Goal: Obtain resource: Obtain resource

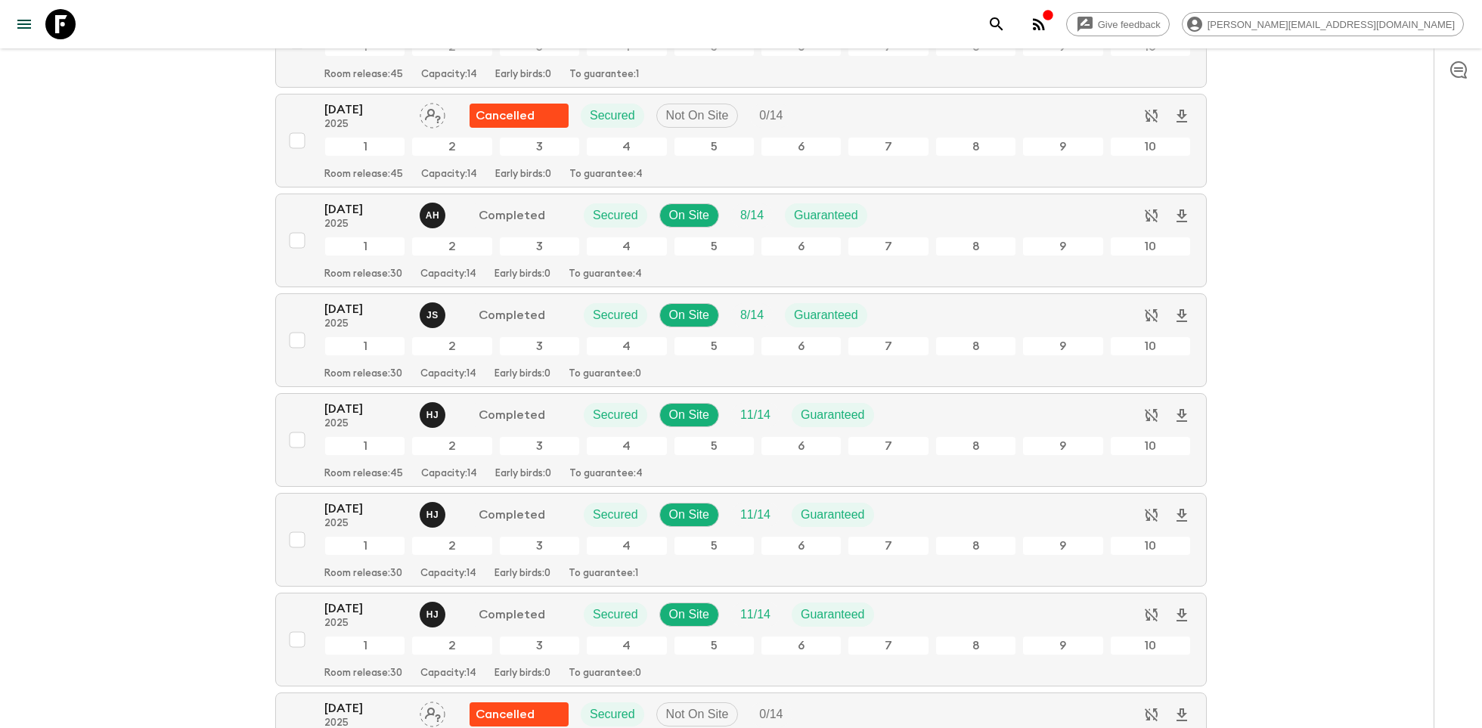
scroll to position [283, 0]
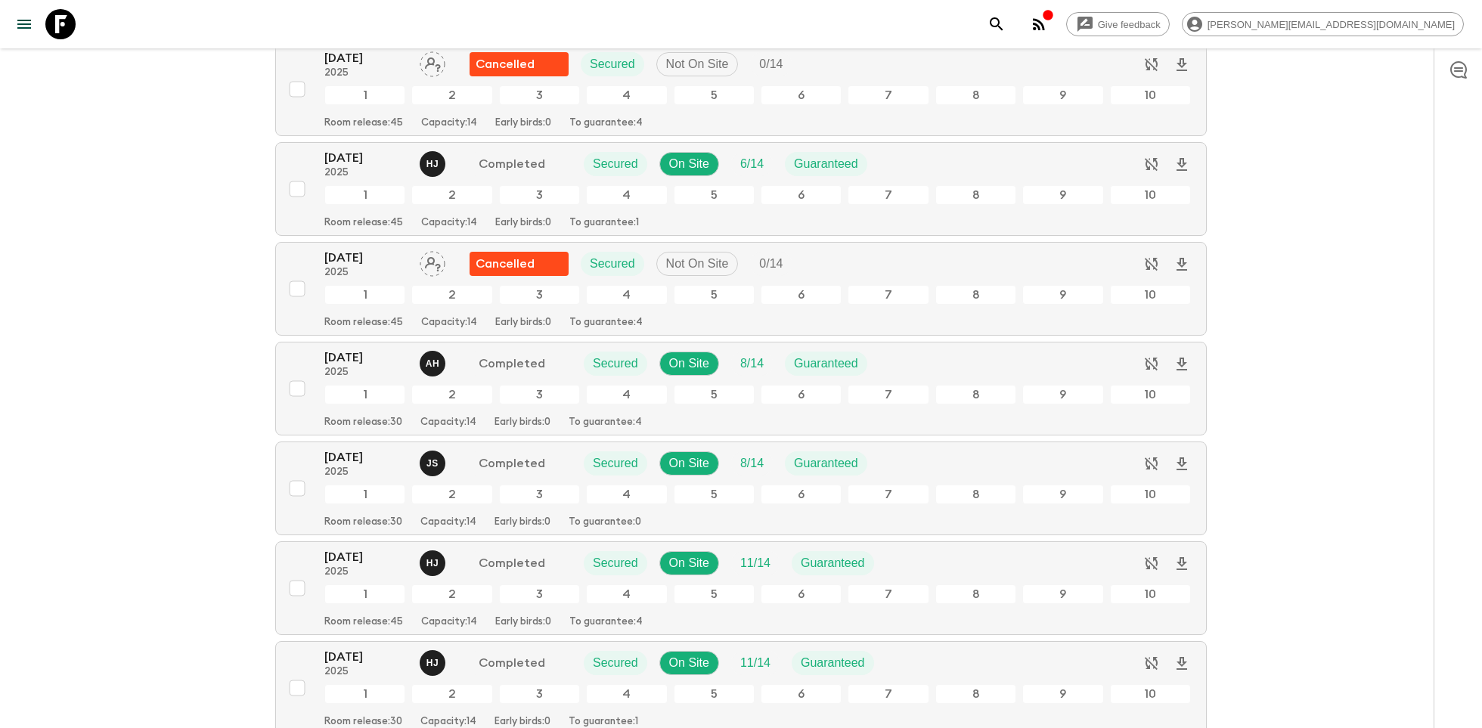
click at [70, 21] on icon at bounding box center [60, 24] width 30 height 30
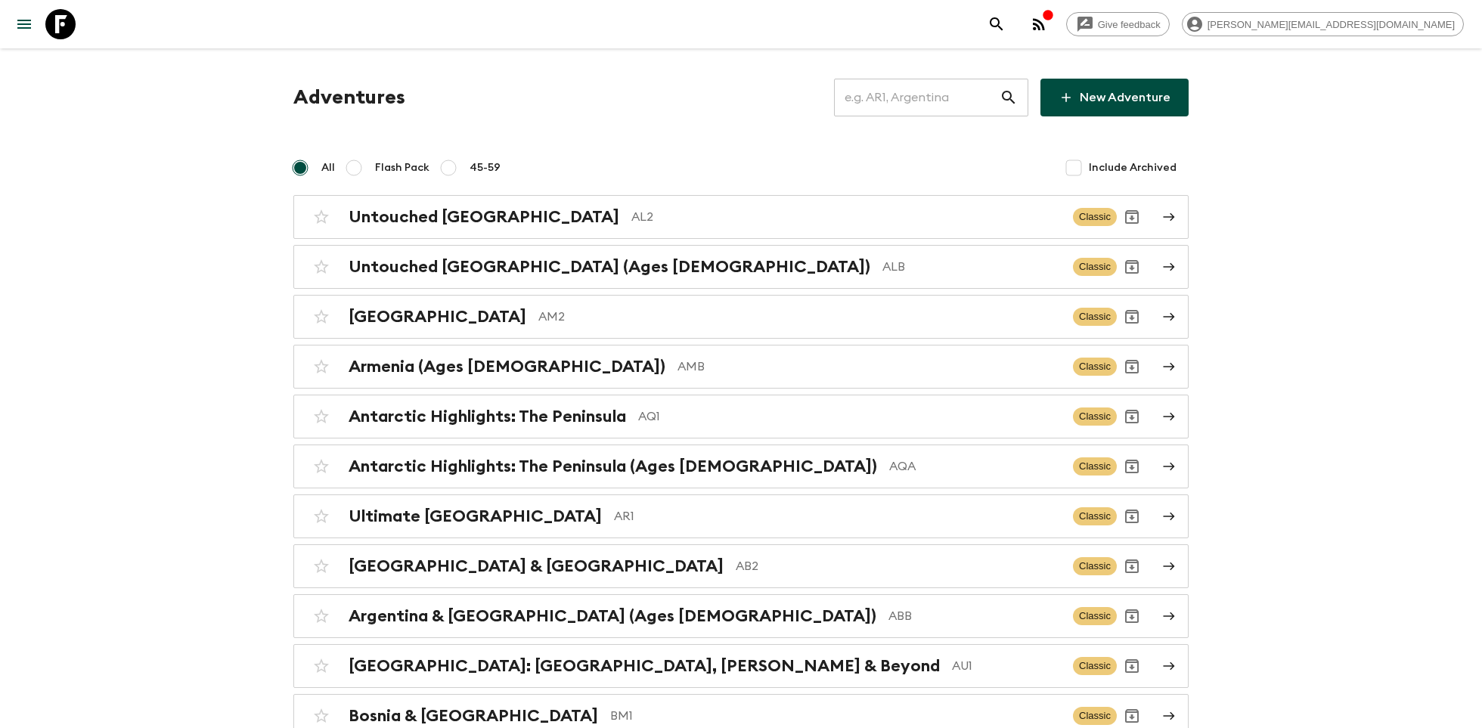
click at [928, 99] on input "text" at bounding box center [917, 97] width 166 height 42
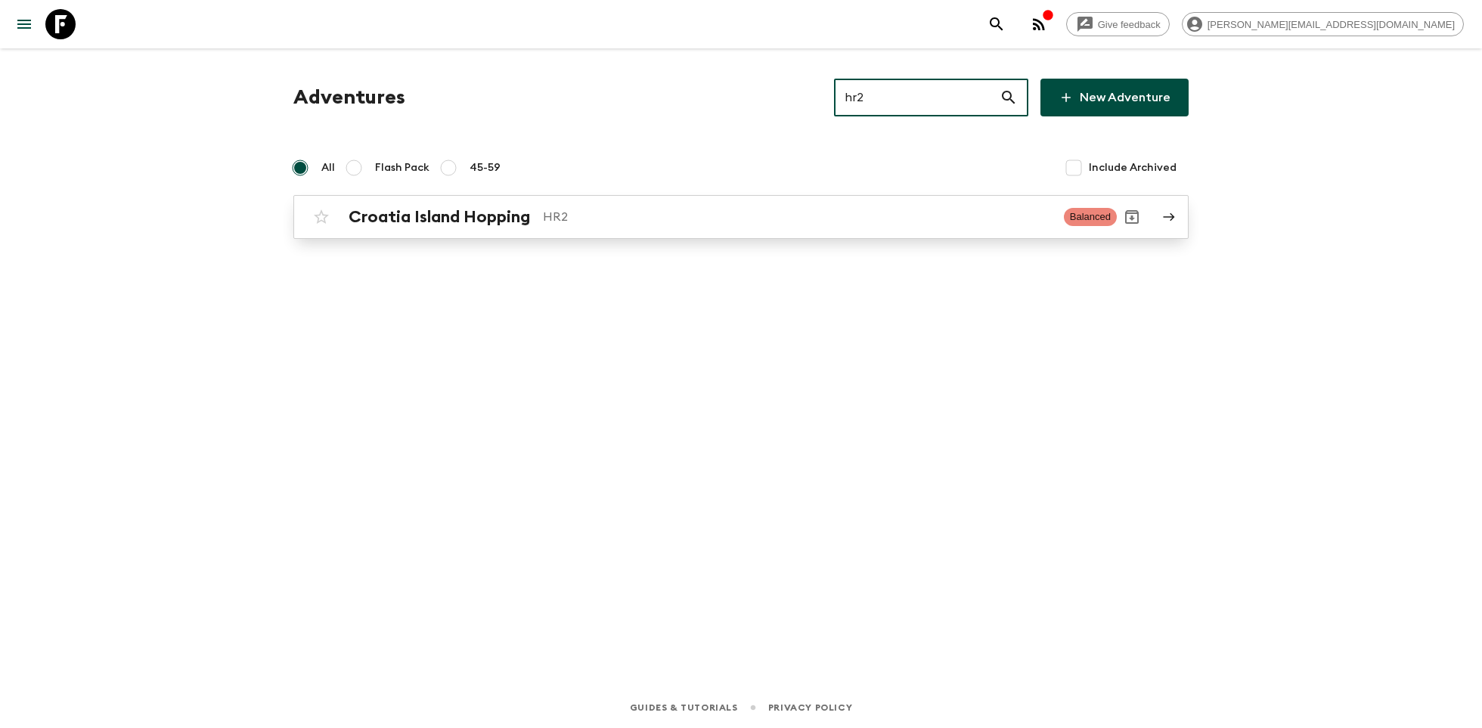
type input "hr2"
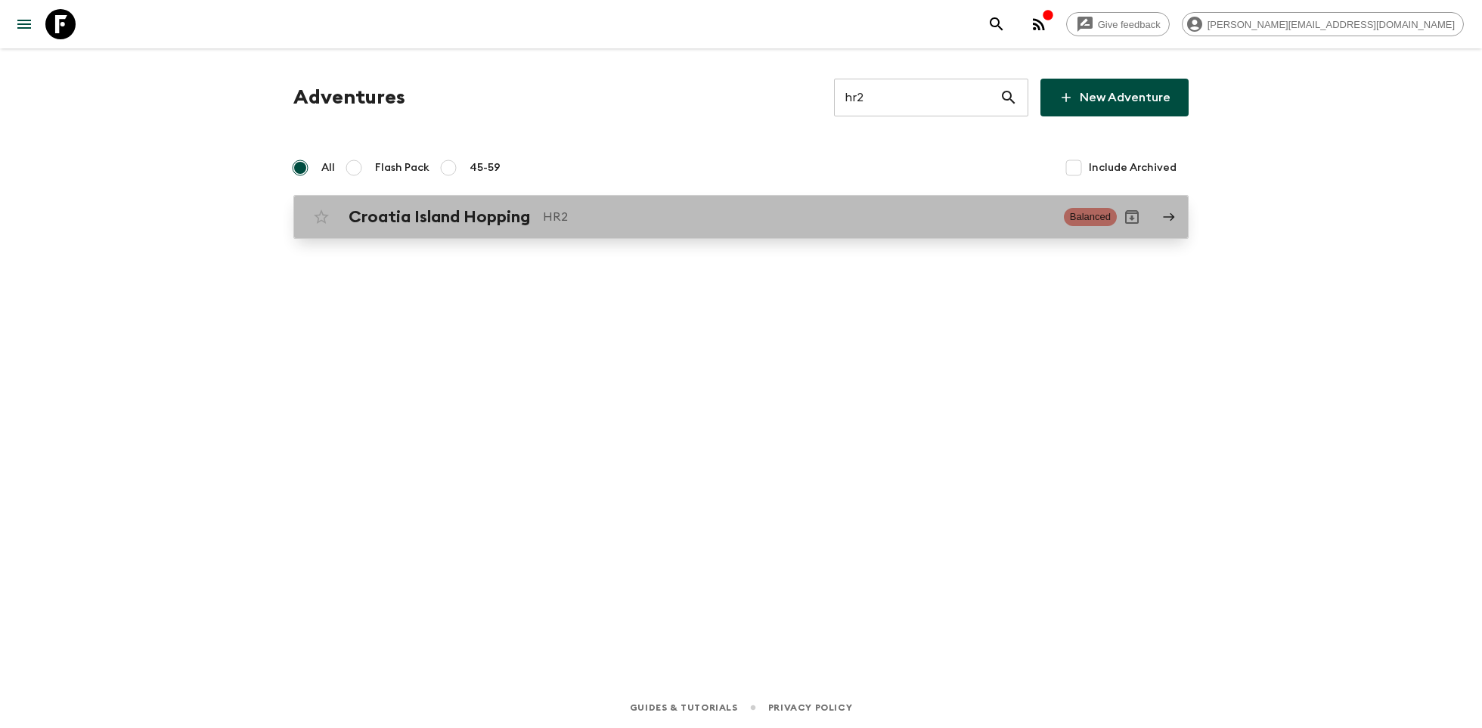
click at [721, 226] on div "Croatia Island Hopping HR2 Balanced" at bounding box center [711, 217] width 811 height 30
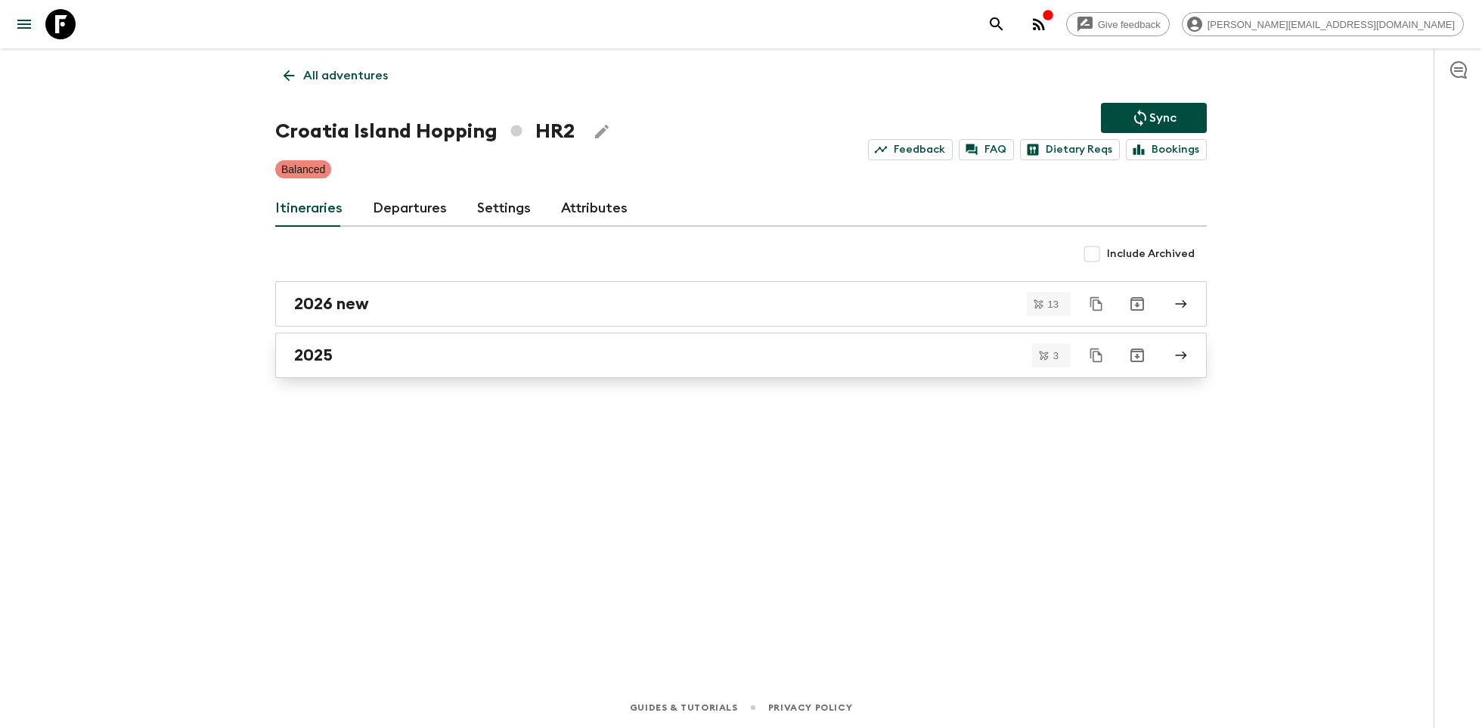
click at [368, 351] on div "2025" at bounding box center [726, 356] width 865 height 20
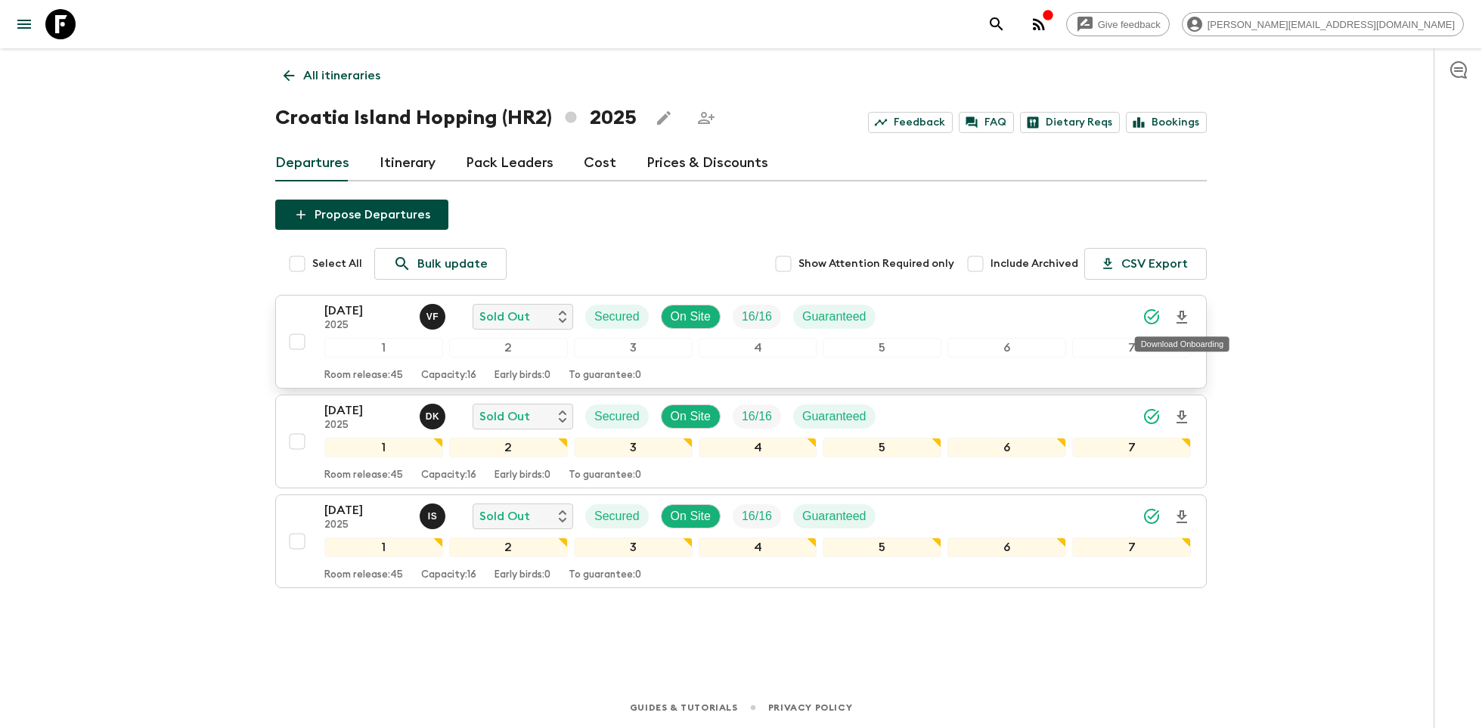
click at [1188, 318] on icon "Download Onboarding" at bounding box center [1182, 318] width 18 height 18
click at [51, 23] on icon at bounding box center [60, 24] width 30 height 30
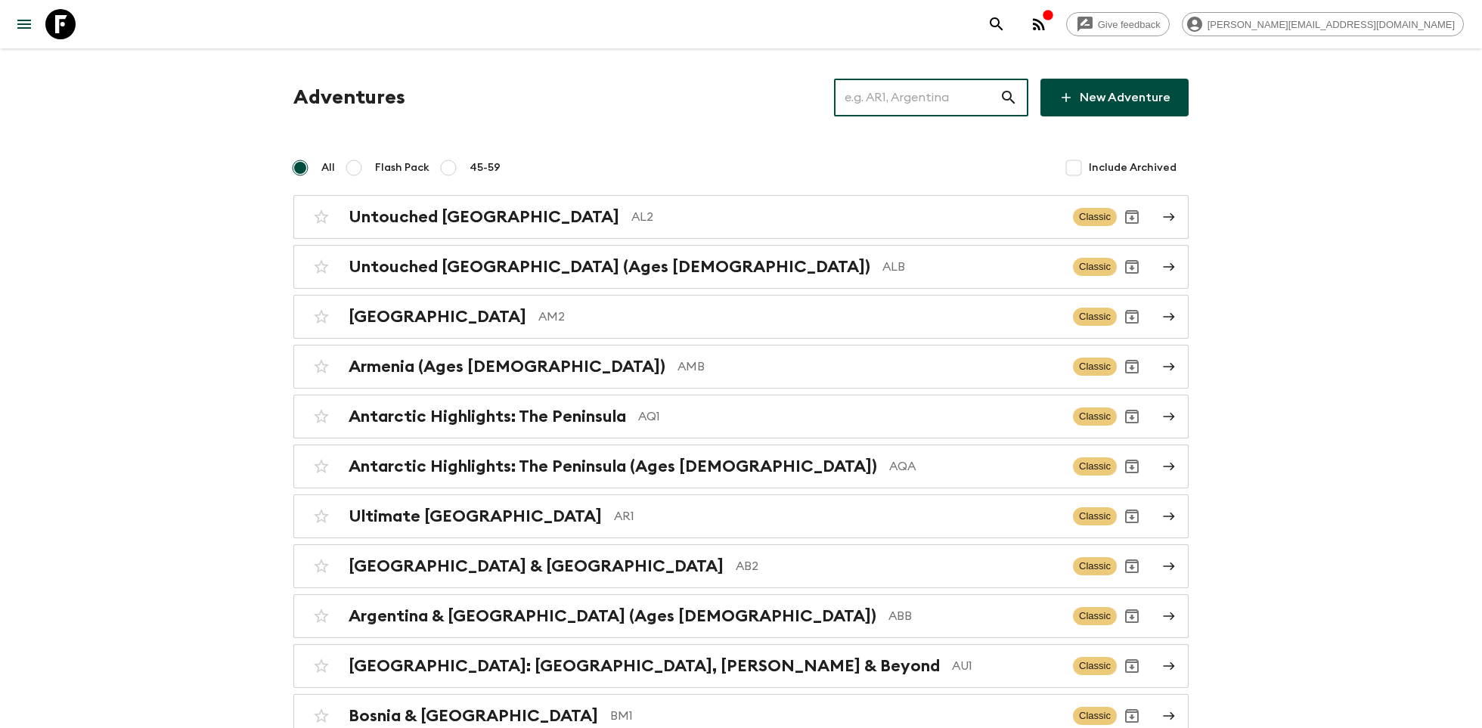
click at [915, 94] on input "text" at bounding box center [917, 97] width 166 height 42
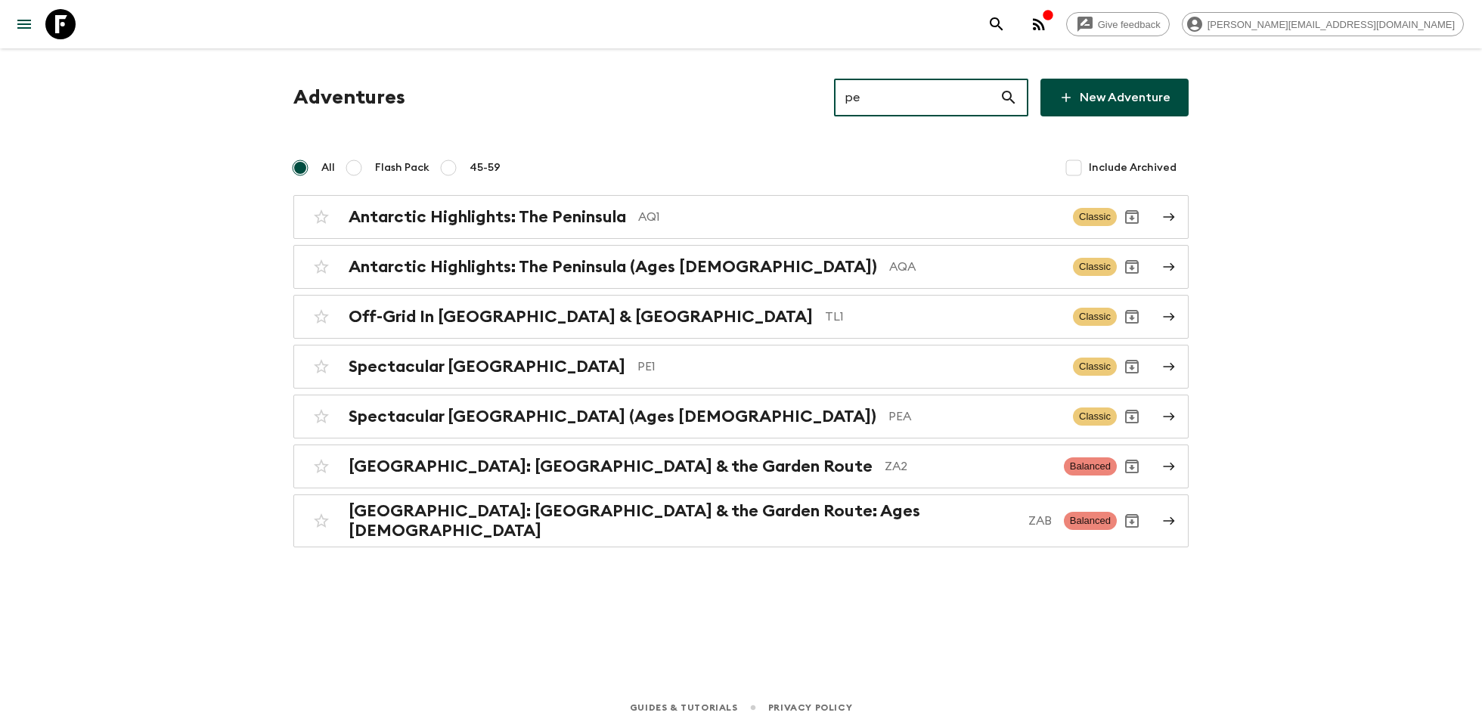
type input "pe1"
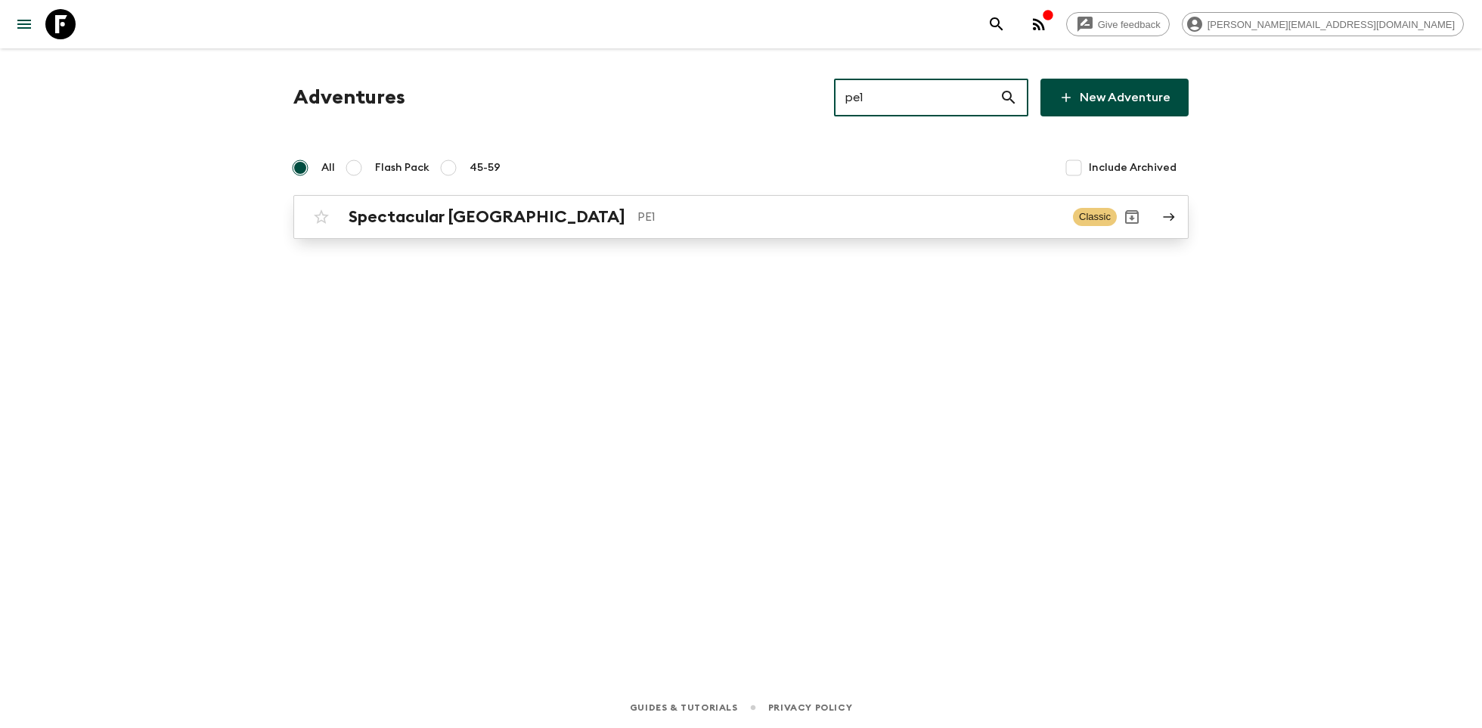
click at [677, 222] on p "PE1" at bounding box center [848, 217] width 423 height 18
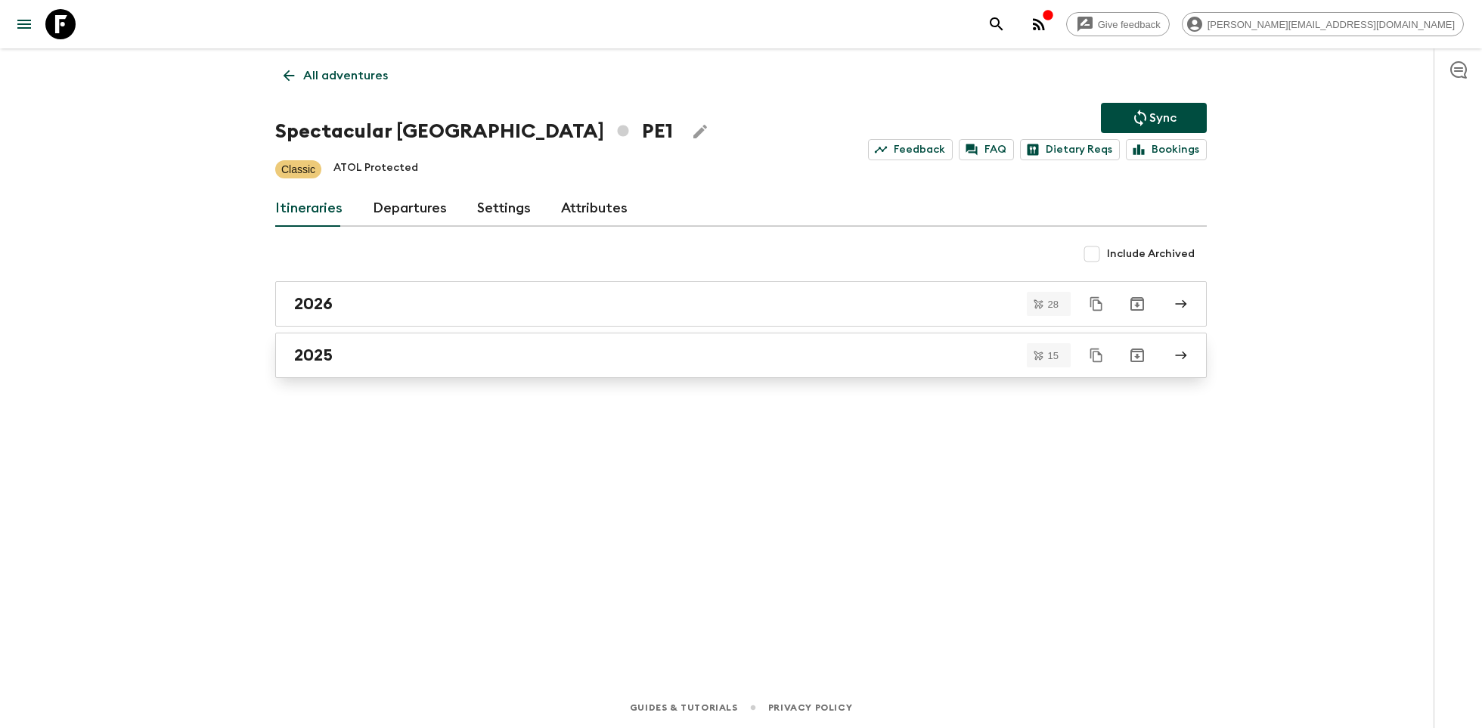
click at [543, 376] on link "2025" at bounding box center [741, 355] width 932 height 45
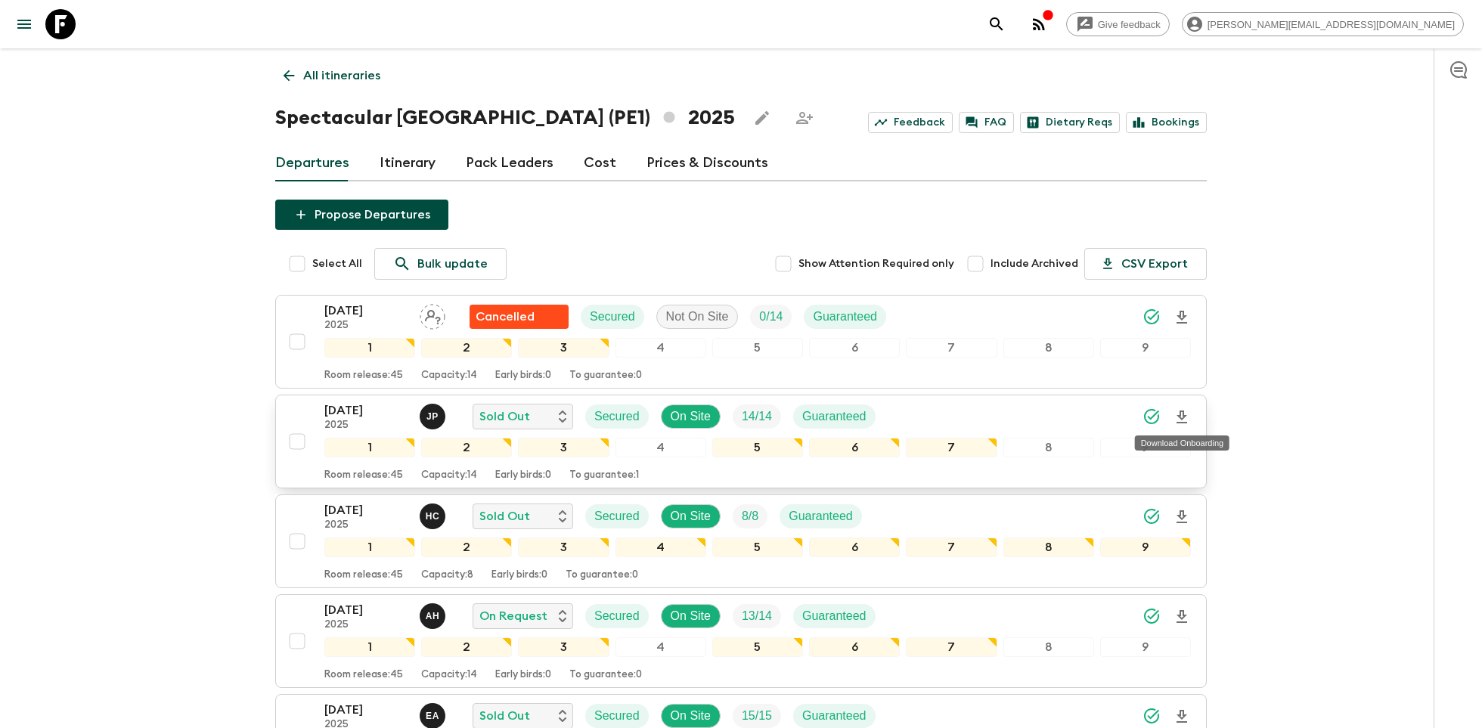
click at [1186, 408] on icon "Download Onboarding" at bounding box center [1182, 417] width 18 height 18
click at [87, 21] on div "Give feedback [PERSON_NAME][EMAIL_ADDRESS][DOMAIN_NAME]" at bounding box center [741, 24] width 1482 height 48
click at [54, 33] on icon at bounding box center [60, 24] width 30 height 30
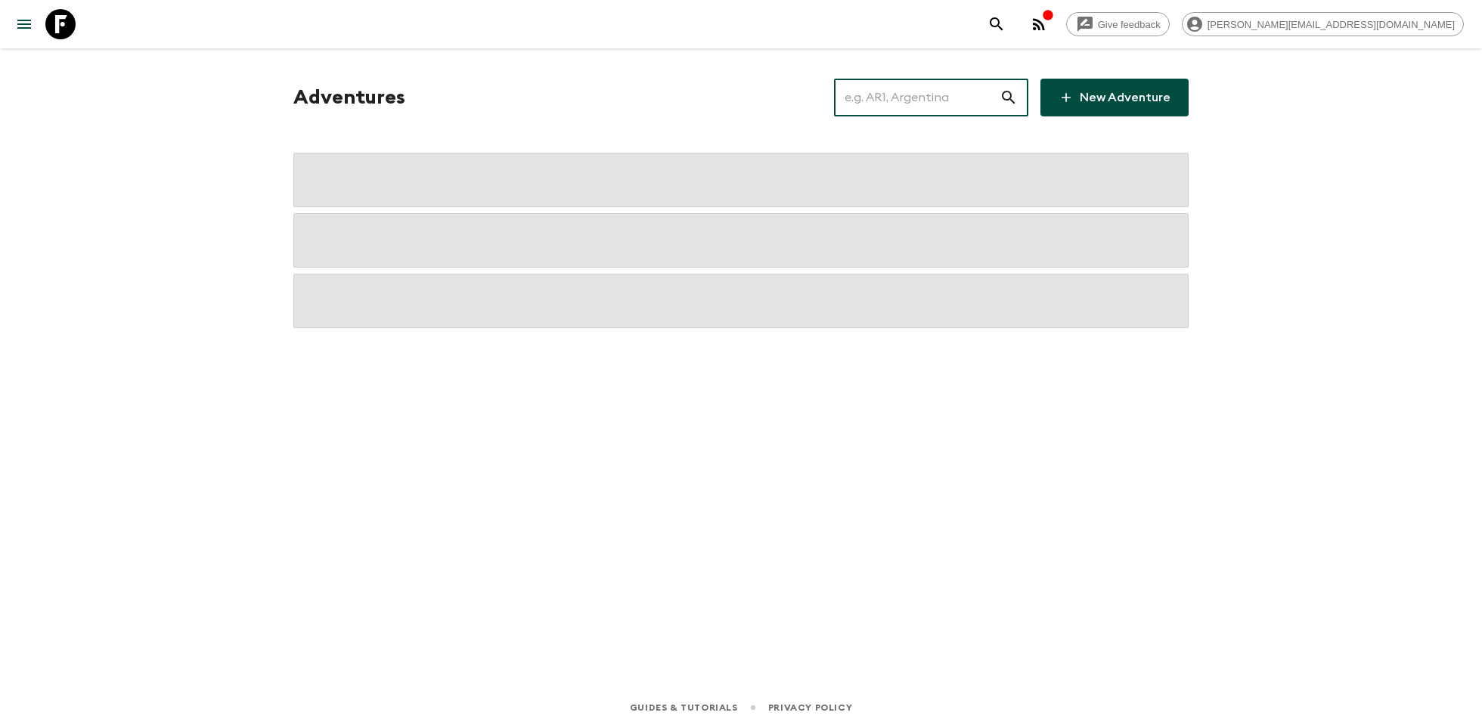
click at [927, 95] on input "text" at bounding box center [917, 97] width 166 height 42
type input "cra"
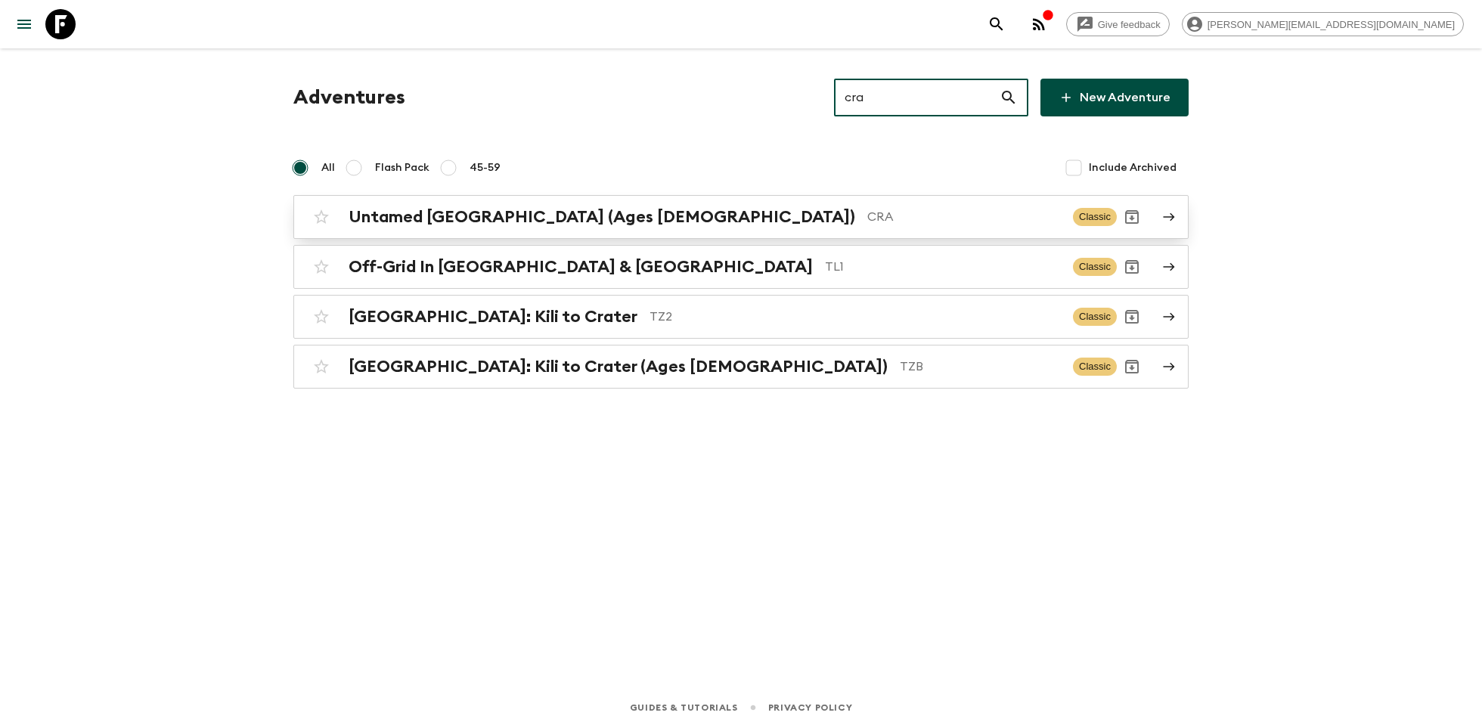
click at [773, 201] on link "Untamed [GEOGRAPHIC_DATA] (Ages [DEMOGRAPHIC_DATA]) CRA Classic" at bounding box center [740, 217] width 895 height 44
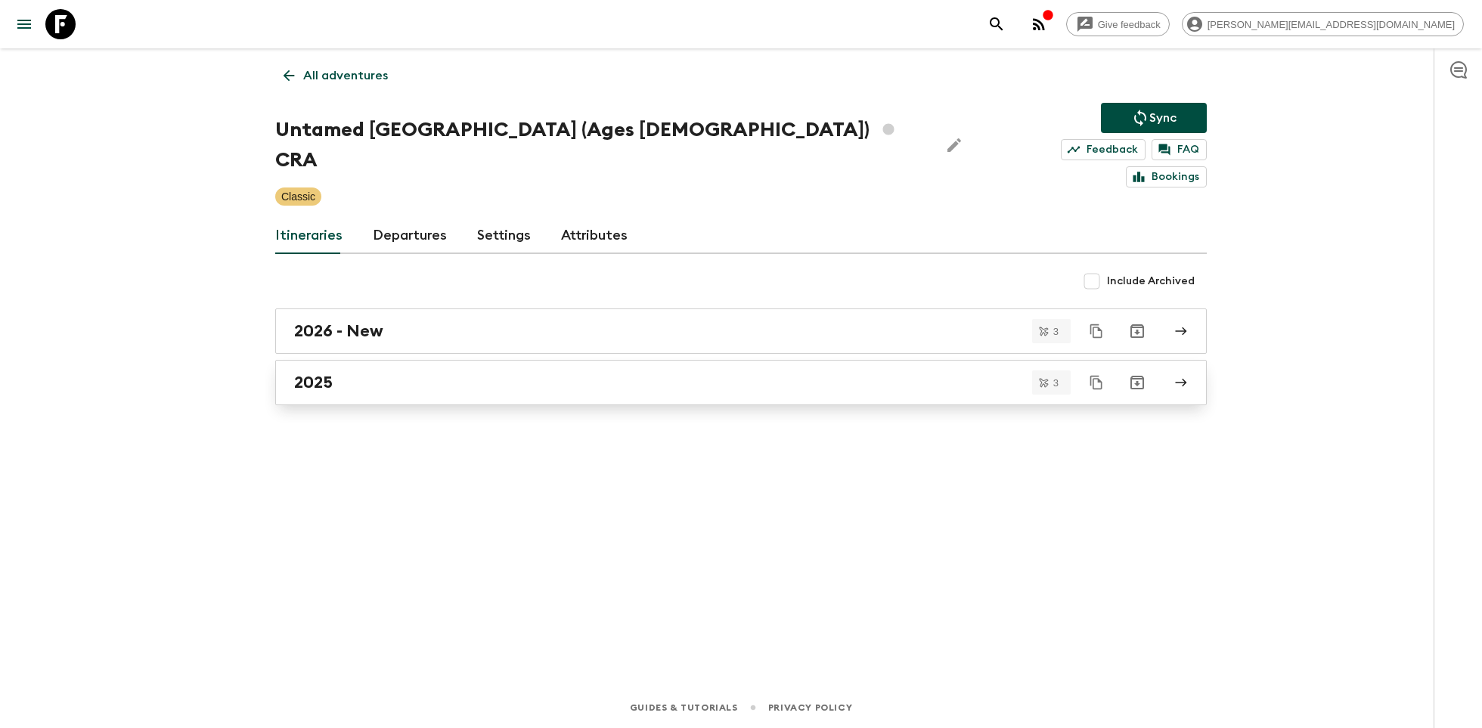
click at [457, 373] on div "2025" at bounding box center [726, 383] width 865 height 20
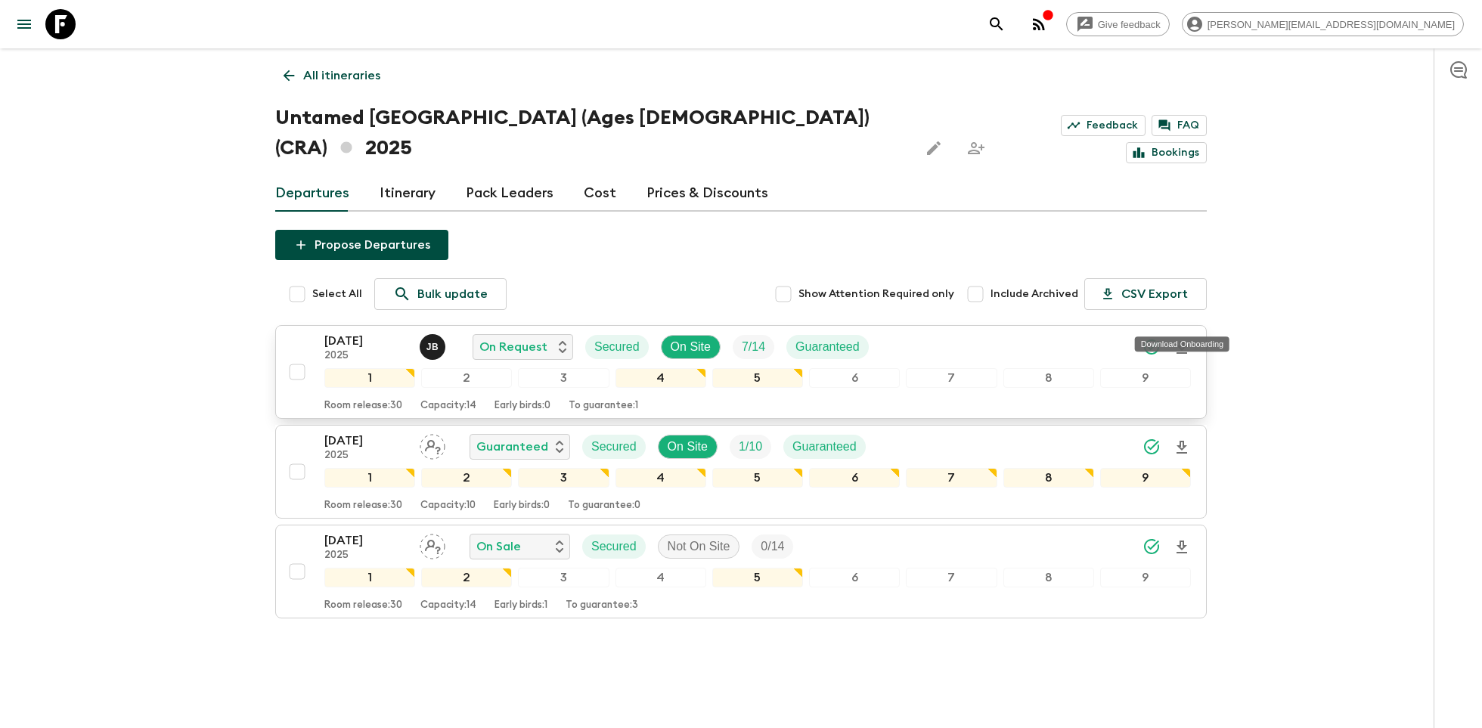
click at [1186, 339] on icon "Download Onboarding" at bounding box center [1182, 348] width 18 height 18
click at [60, 17] on icon at bounding box center [60, 24] width 30 height 30
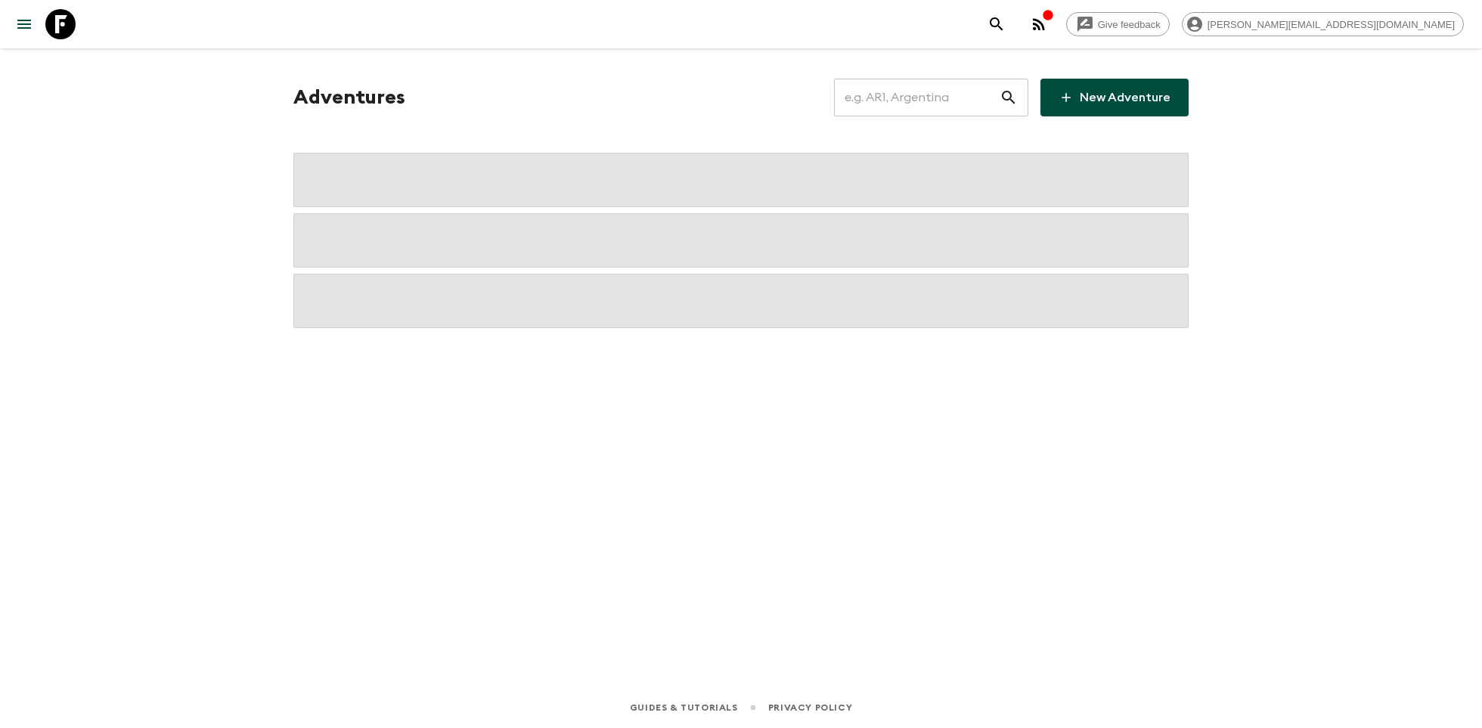
click at [885, 87] on input "text" at bounding box center [917, 97] width 166 height 42
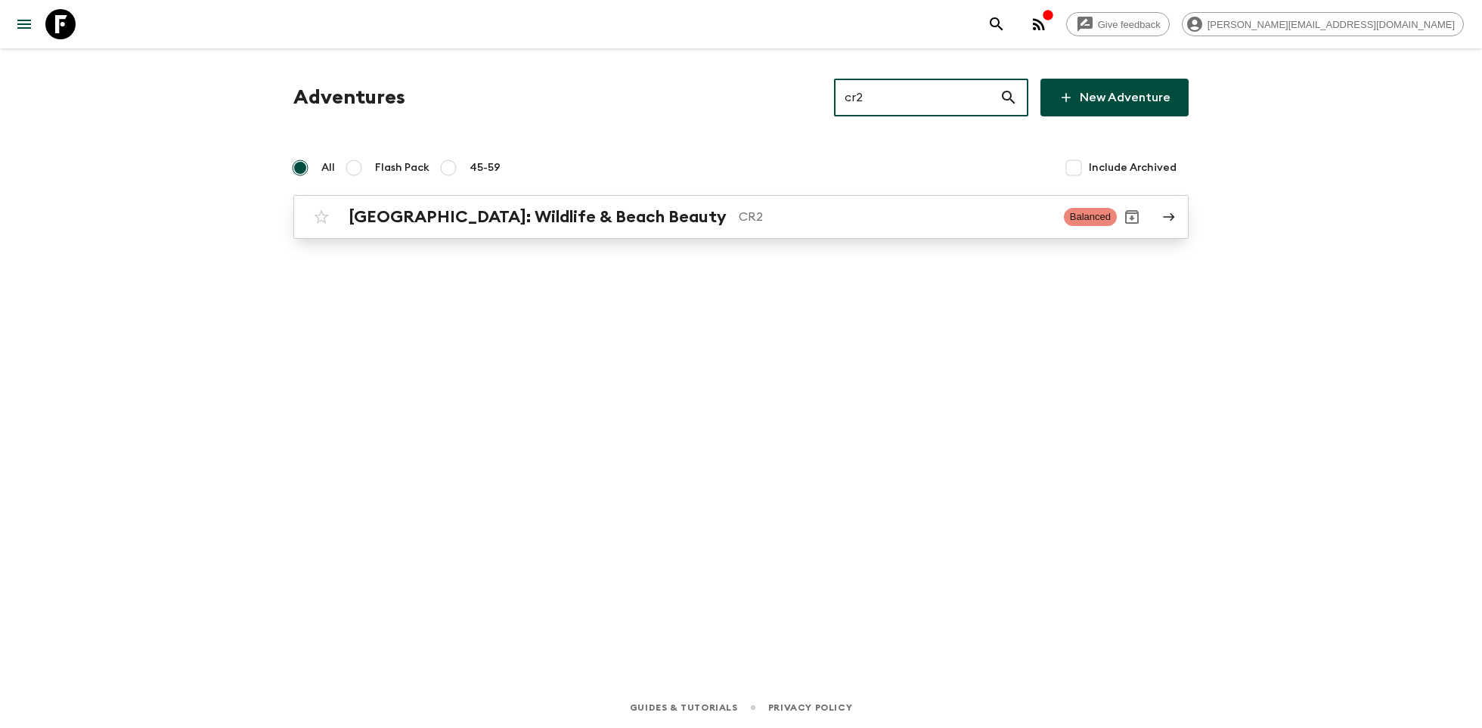
type input "cr2"
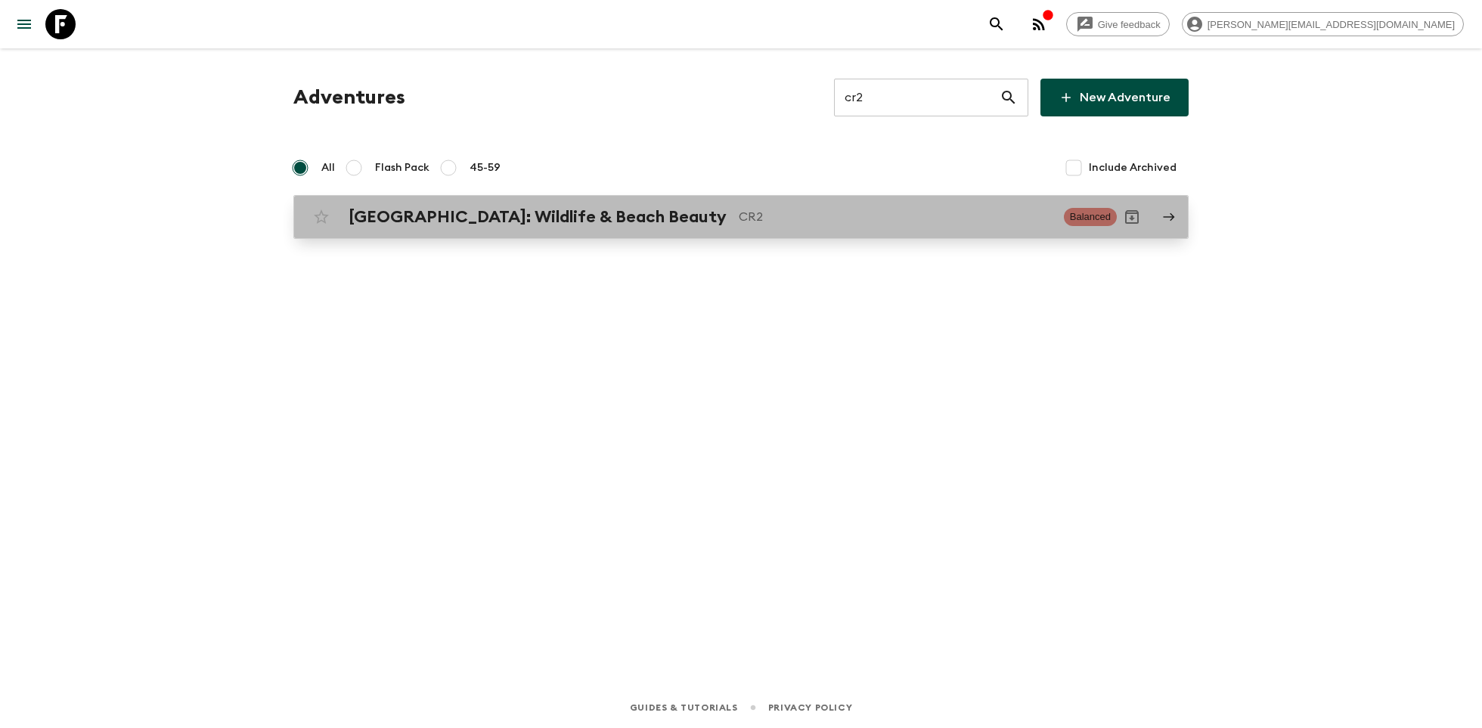
click at [590, 228] on div "[GEOGRAPHIC_DATA]: Wildlife & Beach Beauty CR2 Balanced" at bounding box center [711, 217] width 811 height 30
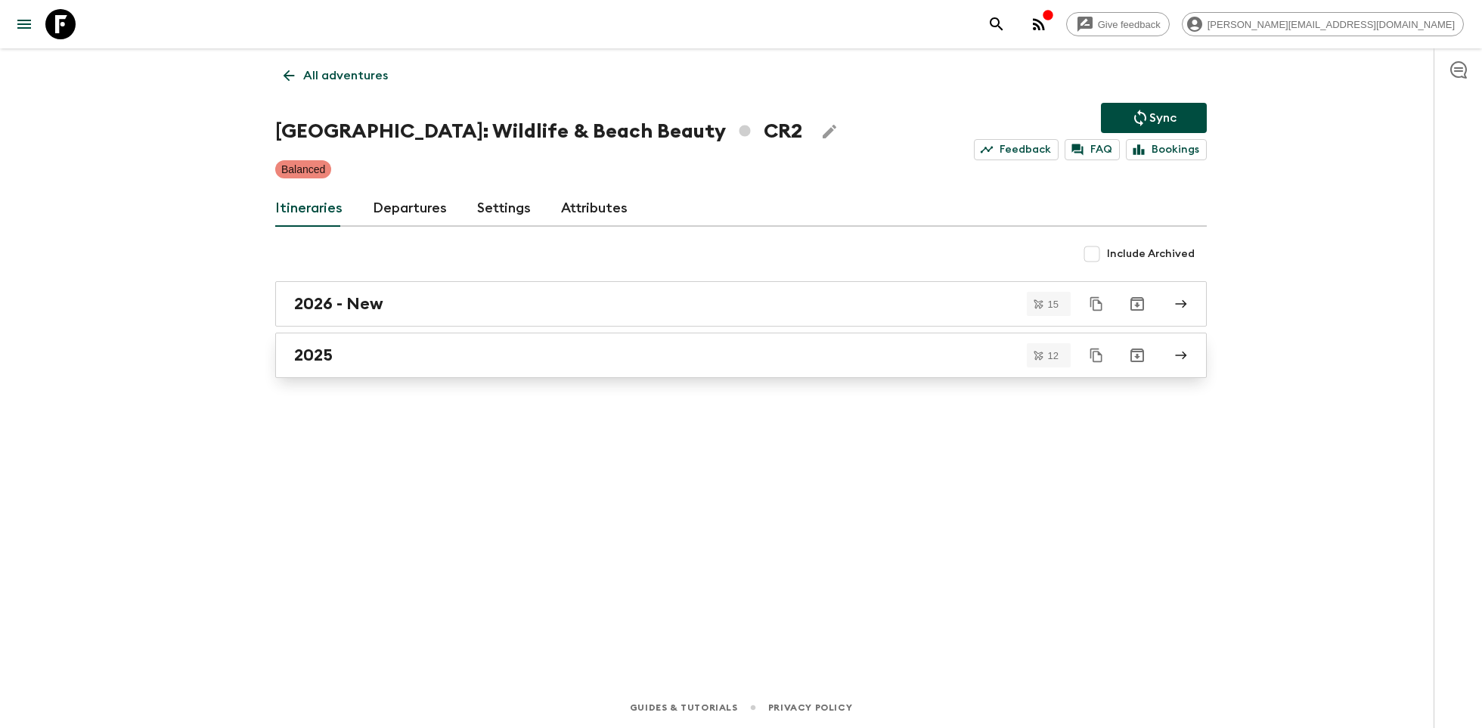
click at [366, 350] on div "2025" at bounding box center [726, 356] width 865 height 20
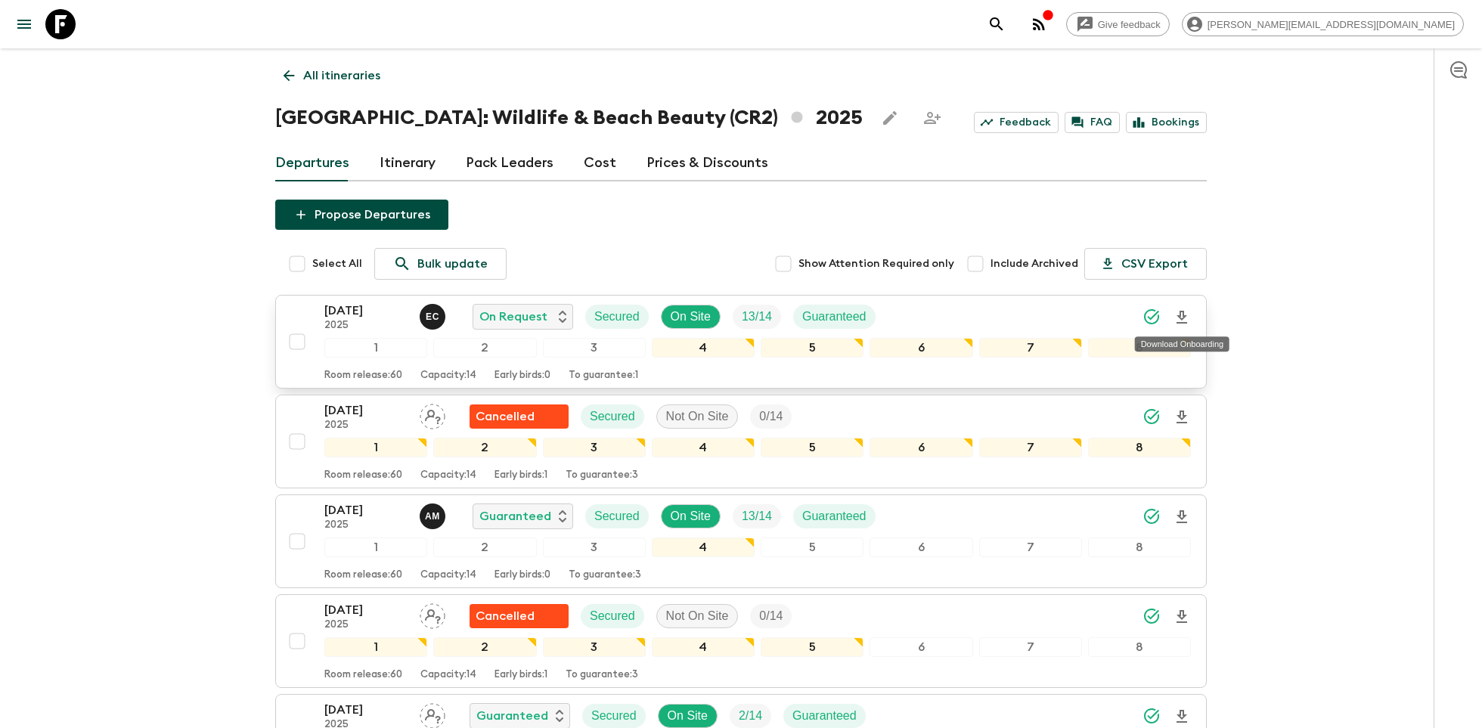
click at [1183, 313] on icon "Download Onboarding" at bounding box center [1182, 317] width 11 height 13
